Goal: Task Accomplishment & Management: Manage account settings

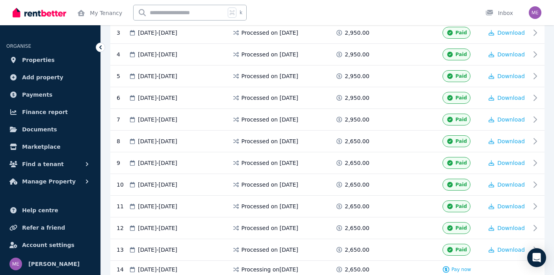
scroll to position [224, 0]
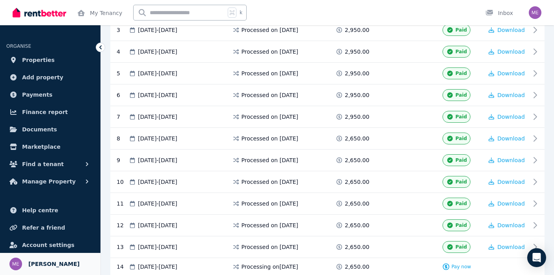
click at [50, 271] on link "Your profile [PERSON_NAME]" at bounding box center [50, 264] width 101 height 22
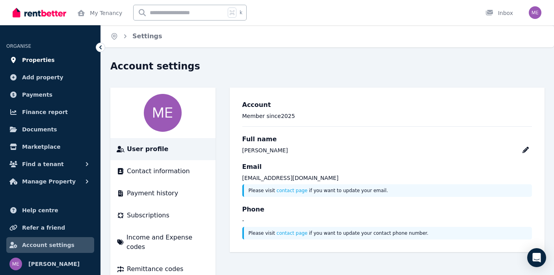
click at [53, 64] on link "Properties" at bounding box center [50, 60] width 88 height 16
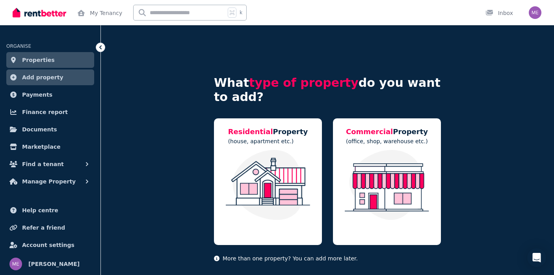
click at [48, 56] on span "Properties" at bounding box center [38, 59] width 33 height 9
click at [536, 13] on img "button" at bounding box center [535, 12] width 13 height 13
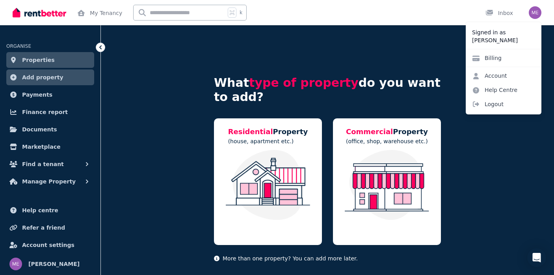
click at [507, 62] on div "Billing" at bounding box center [504, 58] width 76 height 18
click at [500, 75] on link "Account" at bounding box center [490, 76] width 48 height 14
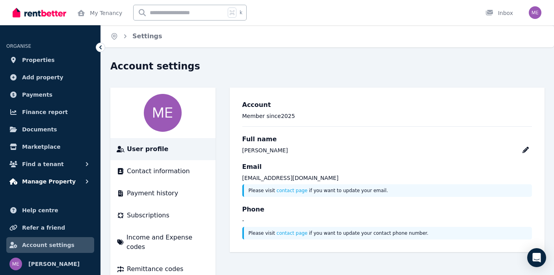
click at [67, 183] on span "Manage Property" at bounding box center [49, 181] width 54 height 9
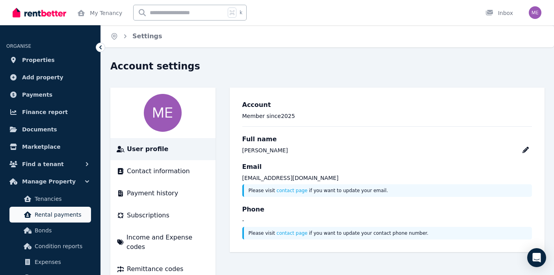
click at [69, 216] on span "Rental payments" at bounding box center [61, 214] width 53 height 9
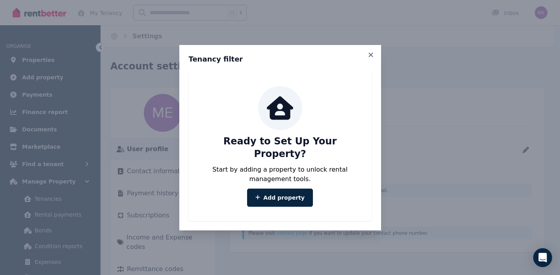
click at [375, 58] on icon at bounding box center [371, 54] width 8 height 7
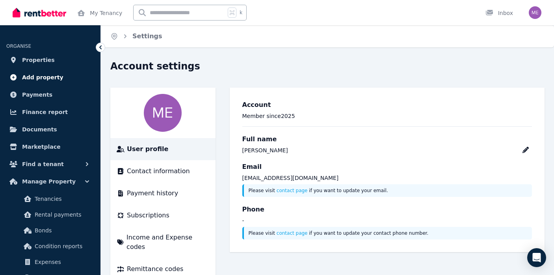
click at [49, 79] on span "Add property" at bounding box center [42, 77] width 41 height 9
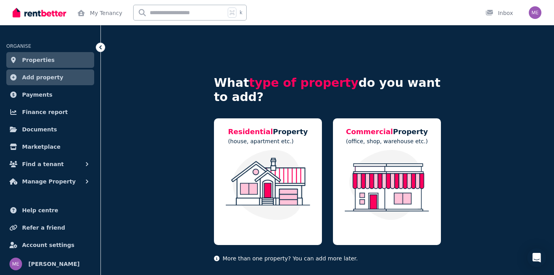
click at [46, 57] on span "Properties" at bounding box center [38, 59] width 33 height 9
click at [243, 175] on img at bounding box center [268, 185] width 92 height 70
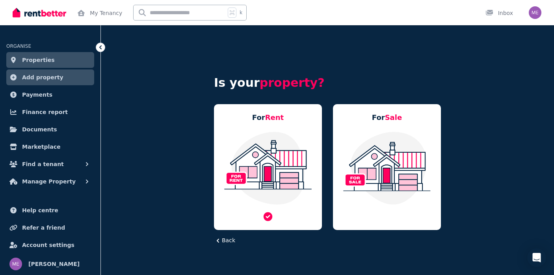
click at [280, 149] on img at bounding box center [268, 168] width 92 height 74
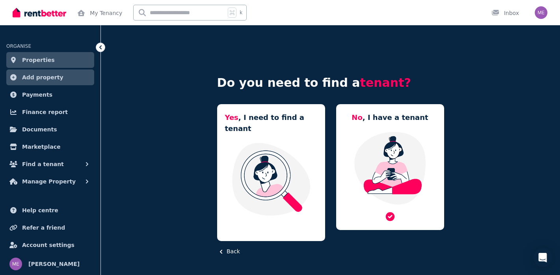
click at [388, 202] on img at bounding box center [390, 168] width 92 height 74
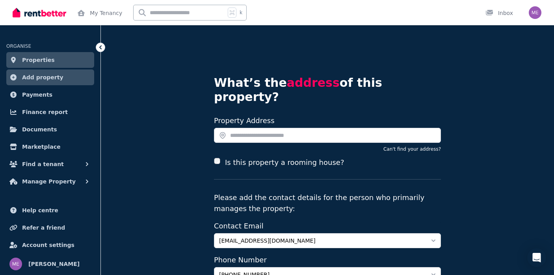
click at [537, 13] on img "button" at bounding box center [535, 12] width 13 height 13
